Goal: Transaction & Acquisition: Subscribe to service/newsletter

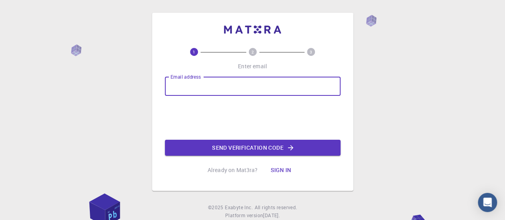
click at [212, 85] on input "Email address" at bounding box center [253, 86] width 176 height 19
type input "[EMAIL_ADDRESS][DOMAIN_NAME]"
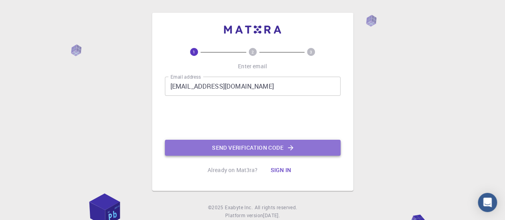
click at [241, 150] on button "Send verification code" at bounding box center [253, 148] width 176 height 16
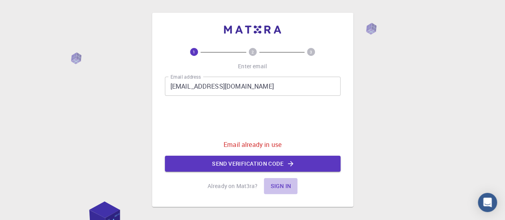
click at [283, 184] on button "Sign in" at bounding box center [281, 186] width 34 height 16
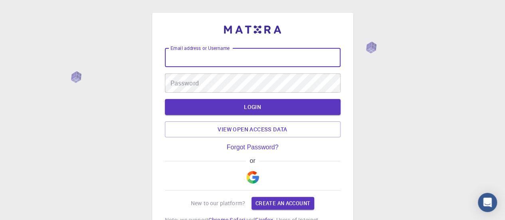
click at [255, 59] on input "Email address or Username" at bounding box center [253, 57] width 176 height 19
type input "n"
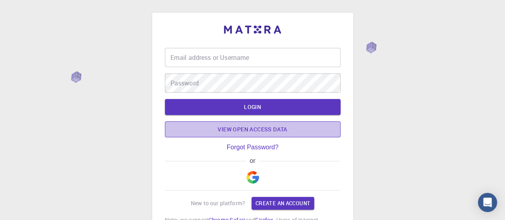
click at [268, 126] on link "View open access data" at bounding box center [253, 129] width 176 height 16
